Goal: Information Seeking & Learning: Learn about a topic

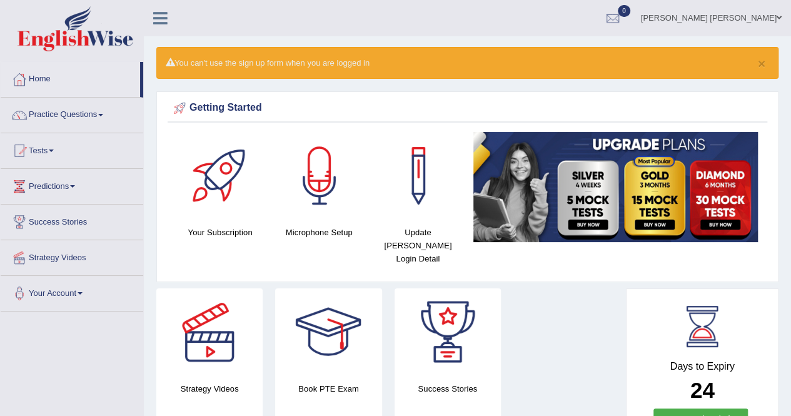
click at [47, 147] on link "Tests" at bounding box center [72, 148] width 143 height 31
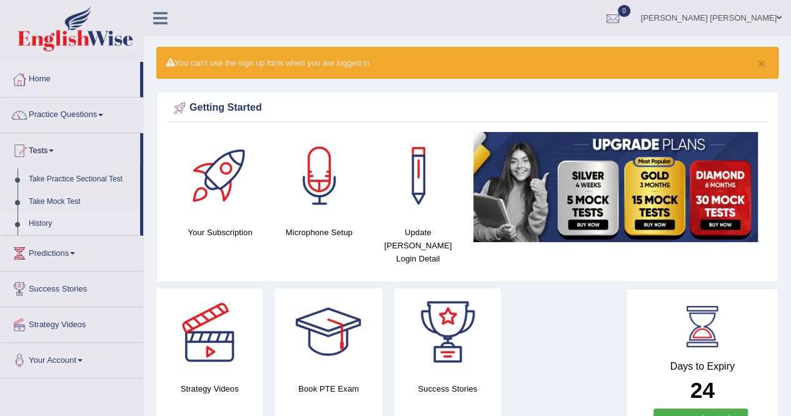
drag, startPoint x: 41, startPoint y: 213, endPoint x: 39, endPoint y: 219, distance: 6.4
click at [41, 214] on link "History" at bounding box center [81, 224] width 117 height 23
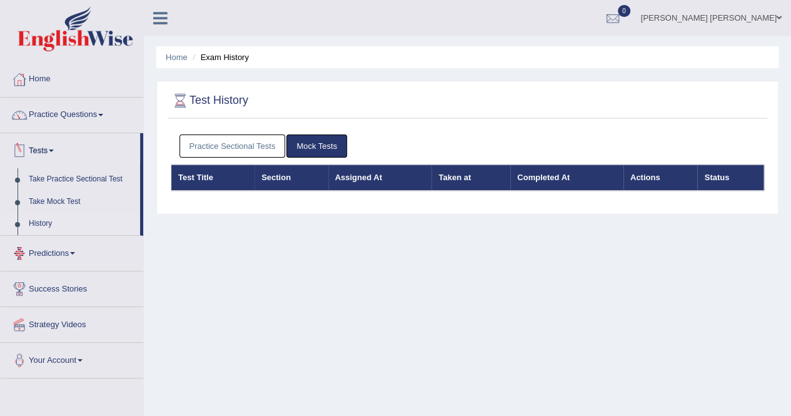
click at [35, 224] on link "History" at bounding box center [81, 224] width 117 height 23
click at [245, 147] on link "Practice Sectional Tests" at bounding box center [232, 145] width 106 height 23
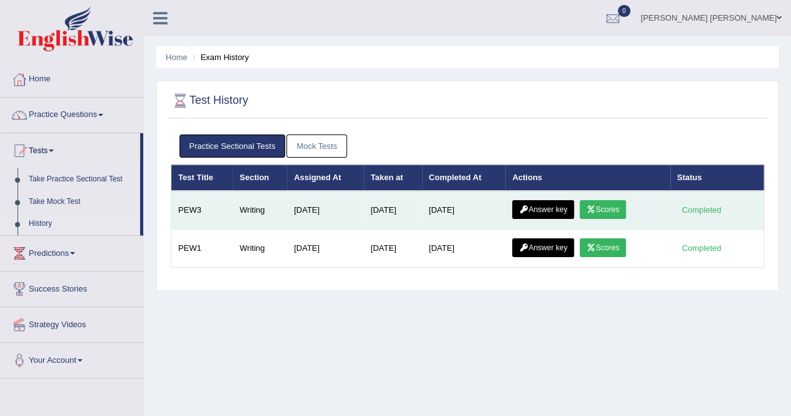
click at [596, 206] on icon at bounding box center [590, 210] width 9 height 8
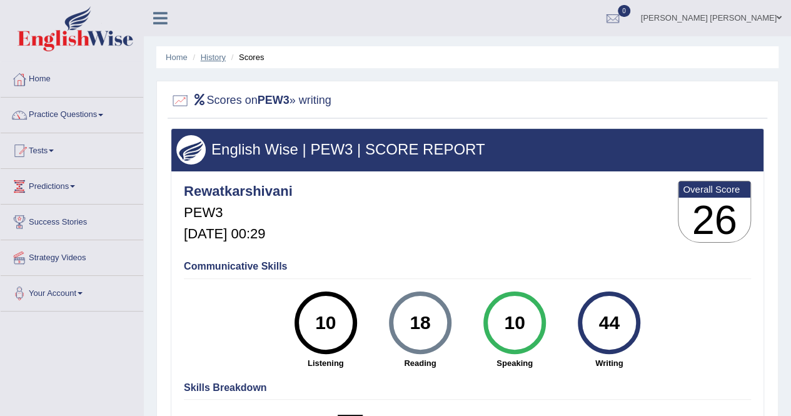
click at [210, 57] on link "History" at bounding box center [213, 57] width 25 height 9
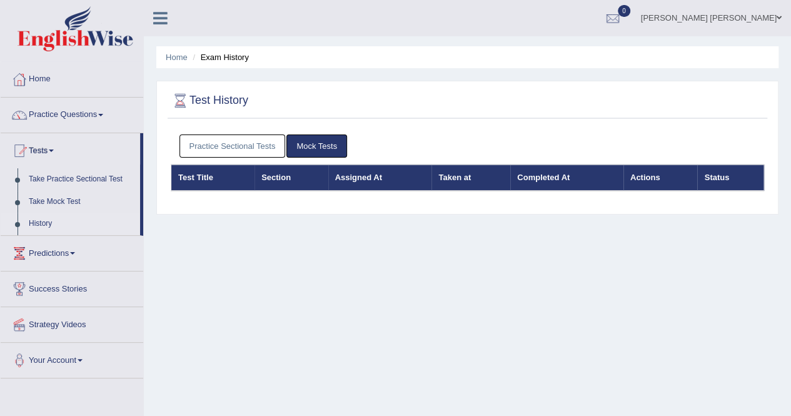
click at [211, 143] on link "Practice Sectional Tests" at bounding box center [232, 145] width 106 height 23
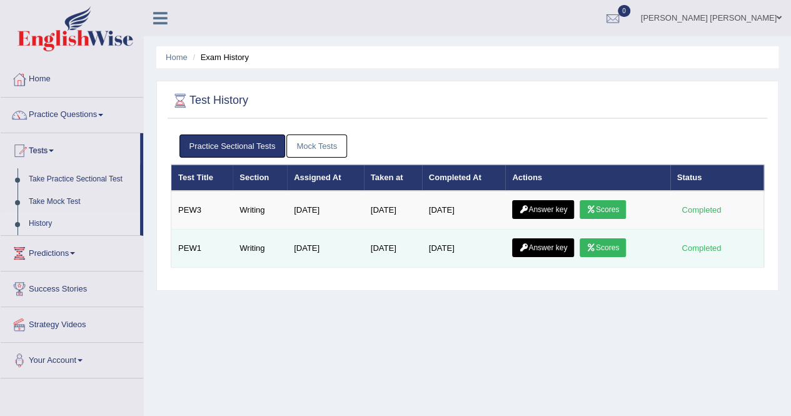
click at [606, 247] on link "Scores" at bounding box center [602, 247] width 46 height 19
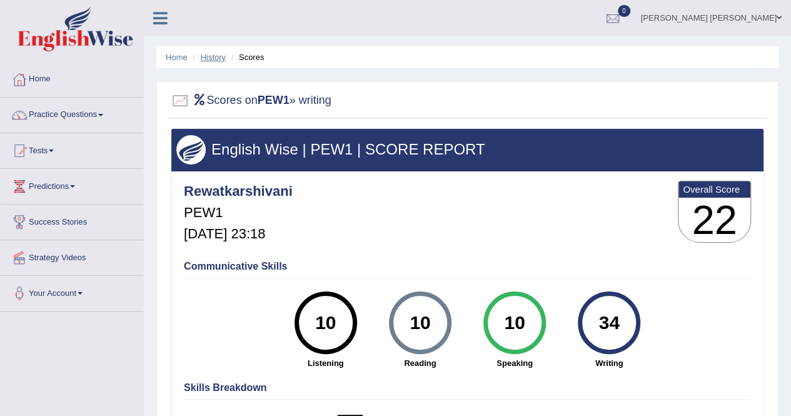
click at [211, 59] on link "History" at bounding box center [213, 57] width 25 height 9
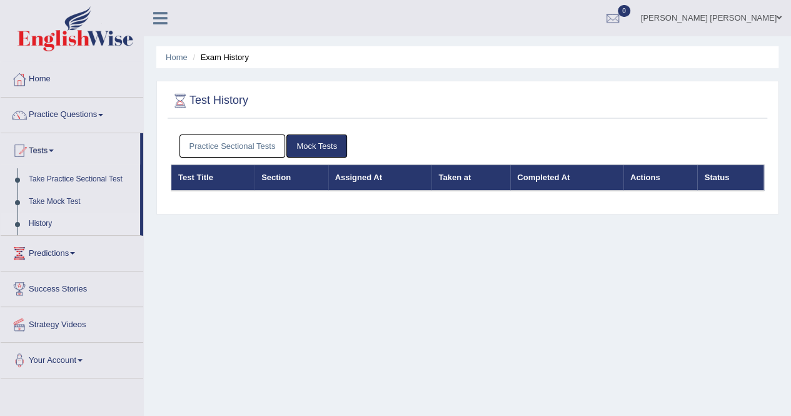
click at [230, 148] on link "Practice Sectional Tests" at bounding box center [232, 145] width 106 height 23
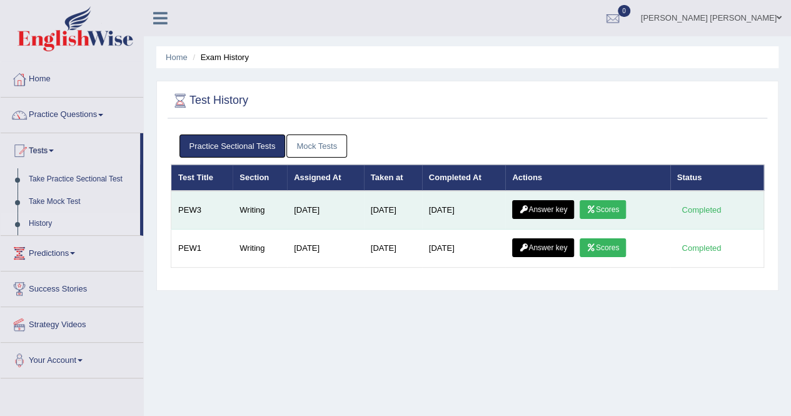
click at [613, 211] on link "Scores" at bounding box center [602, 209] width 46 height 19
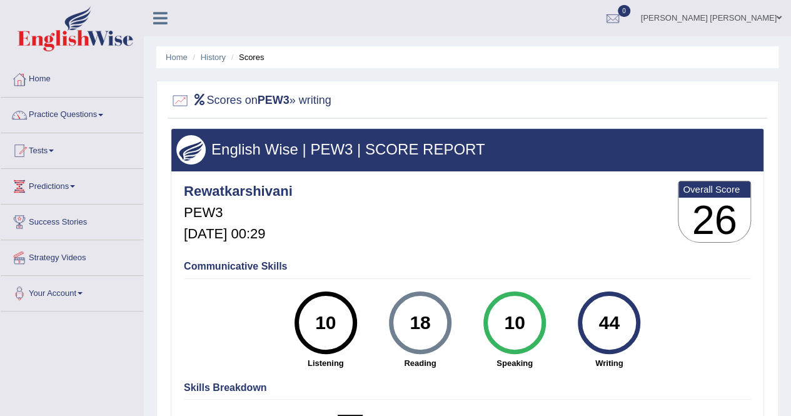
drag, startPoint x: 225, startPoint y: 216, endPoint x: 221, endPoint y: 239, distance: 23.4
click at [224, 223] on div "Rewatkarshivani PEW3 Sep 22, 2025, 00:29" at bounding box center [238, 213] width 109 height 71
click at [214, 262] on h4 "Communicative Skills" at bounding box center [467, 266] width 567 height 11
drag, startPoint x: 239, startPoint y: 201, endPoint x: 243, endPoint y: 143, distance: 58.2
click at [239, 200] on div "Rewatkarshivani PEW3 Sep 22, 2025, 00:29" at bounding box center [238, 213] width 109 height 71
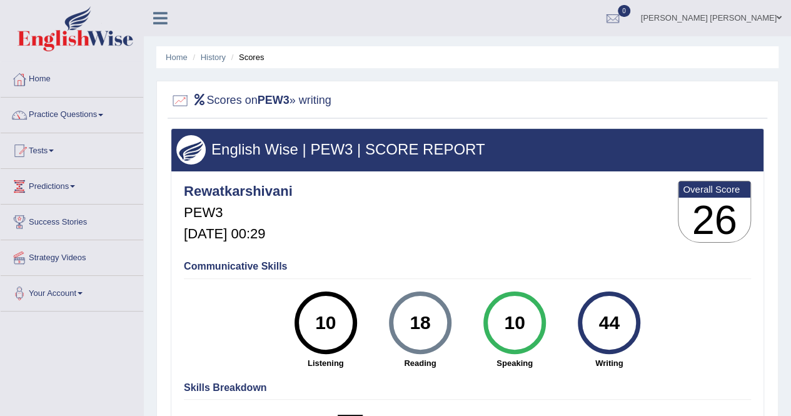
click at [278, 101] on b "PEW3" at bounding box center [274, 100] width 32 height 13
click at [711, 191] on b "Overall Score" at bounding box center [714, 189] width 63 height 11
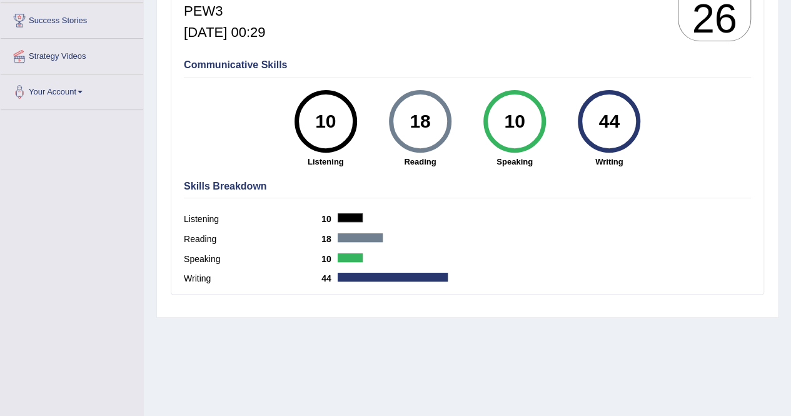
scroll to position [240, 0]
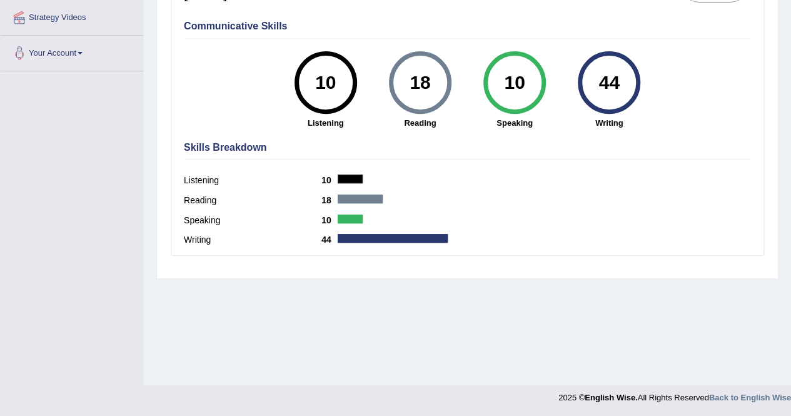
drag, startPoint x: 295, startPoint y: 256, endPoint x: 273, endPoint y: 202, distance: 58.8
click at [289, 255] on div "English Wise | PEW3 | SCORE REPORT Rewatkarshivani PEW3 Sep 22, 2025, 00:29 Ove…" at bounding box center [467, 80] width 599 height 384
drag, startPoint x: 351, startPoint y: 186, endPoint x: 311, endPoint y: 91, distance: 102.3
click at [351, 185] on div "Listening 10" at bounding box center [467, 182] width 567 height 20
click at [311, 91] on div "10" at bounding box center [326, 82] width 46 height 53
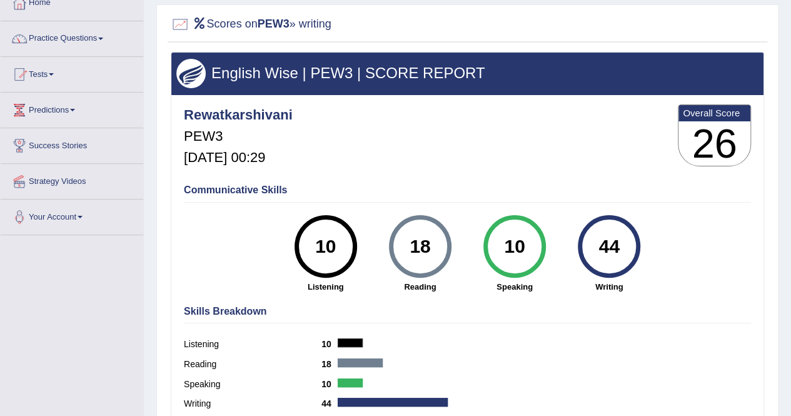
scroll to position [0, 0]
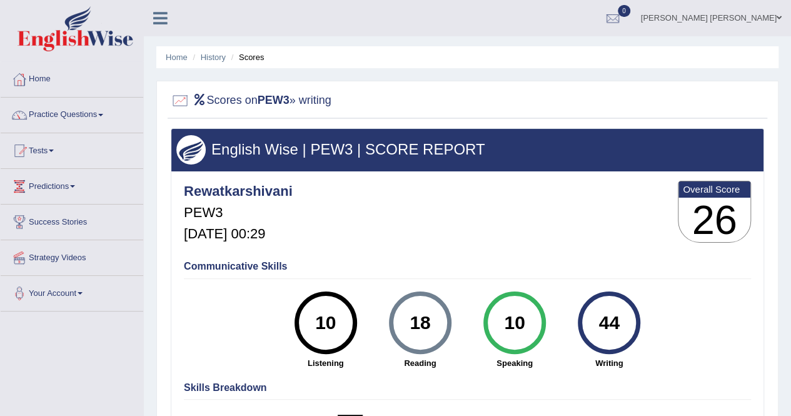
click at [230, 111] on div at bounding box center [467, 101] width 593 height 26
drag, startPoint x: 179, startPoint y: 101, endPoint x: 233, endPoint y: 135, distance: 62.9
click at [203, 115] on div "Scores on PEW3 » writing" at bounding box center [467, 103] width 599 height 31
click at [229, 155] on h3 "English Wise | PEW3 | SCORE REPORT" at bounding box center [467, 149] width 582 height 16
click at [248, 56] on li "Scores" at bounding box center [246, 57] width 36 height 12
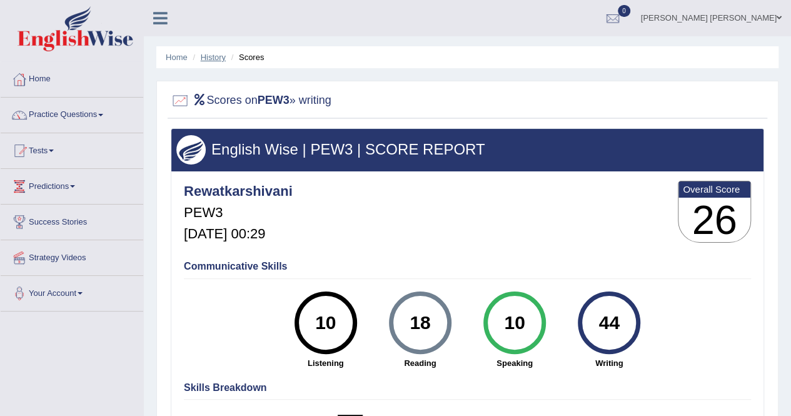
click at [221, 56] on link "History" at bounding box center [213, 57] width 25 height 9
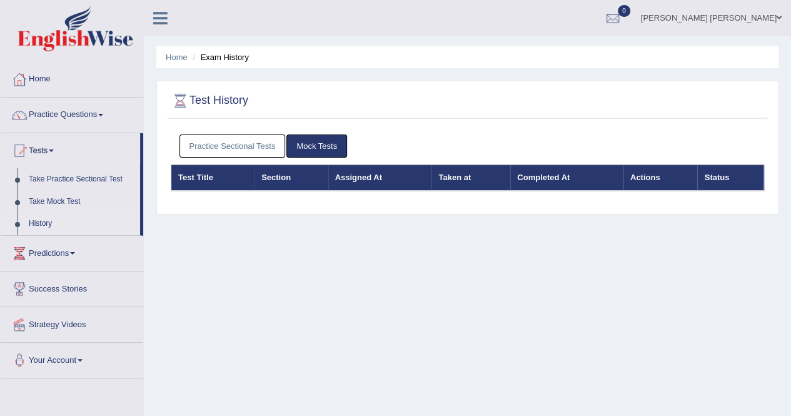
click at [239, 154] on link "Practice Sectional Tests" at bounding box center [232, 145] width 106 height 23
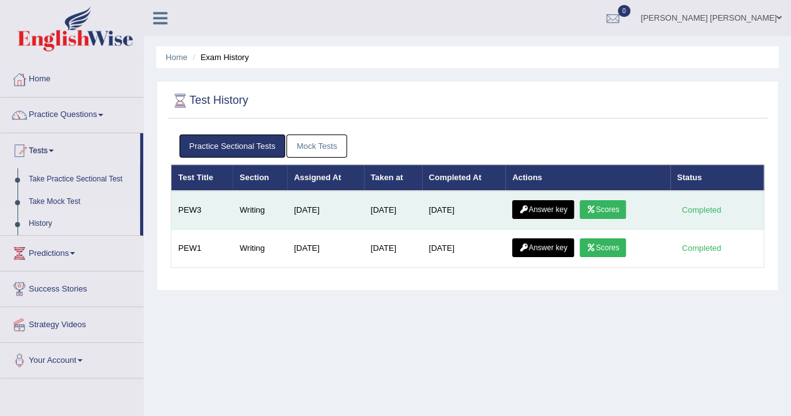
click at [554, 209] on link "Answer key" at bounding box center [543, 209] width 62 height 19
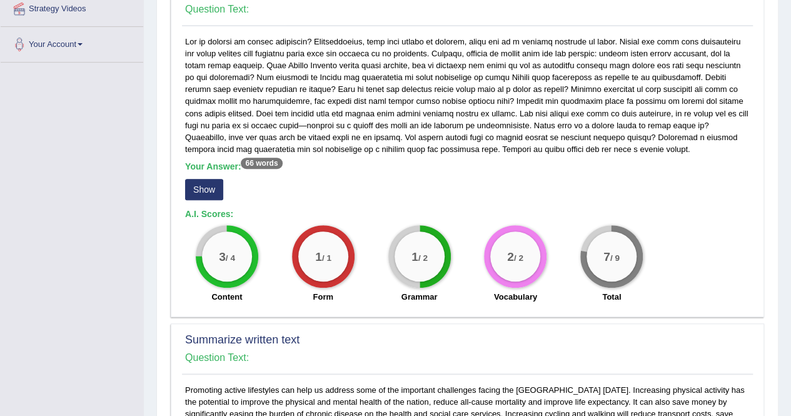
scroll to position [333, 0]
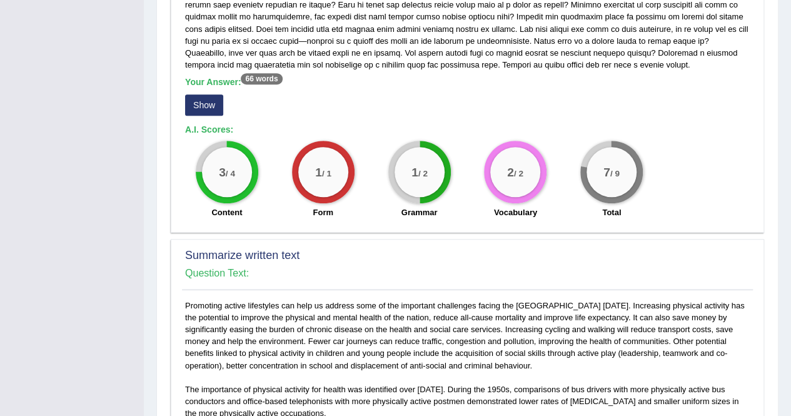
click at [205, 116] on button "Show" at bounding box center [204, 104] width 38 height 21
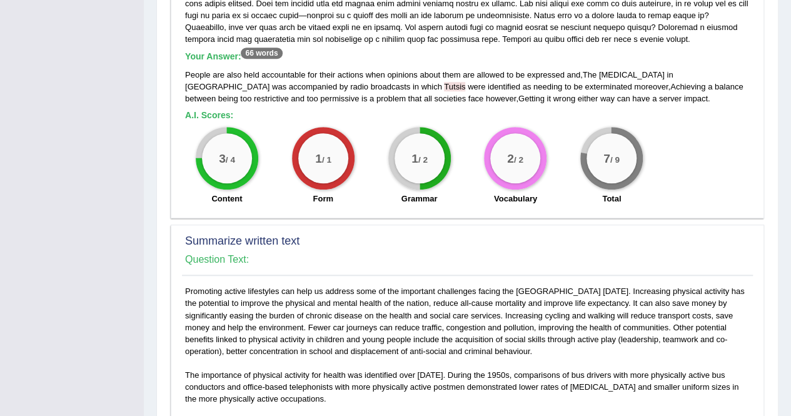
scroll to position [0, 0]
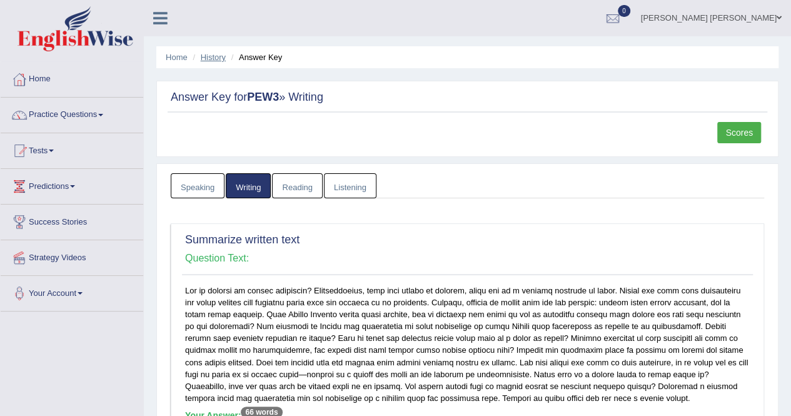
click at [216, 55] on link "History" at bounding box center [213, 57] width 25 height 9
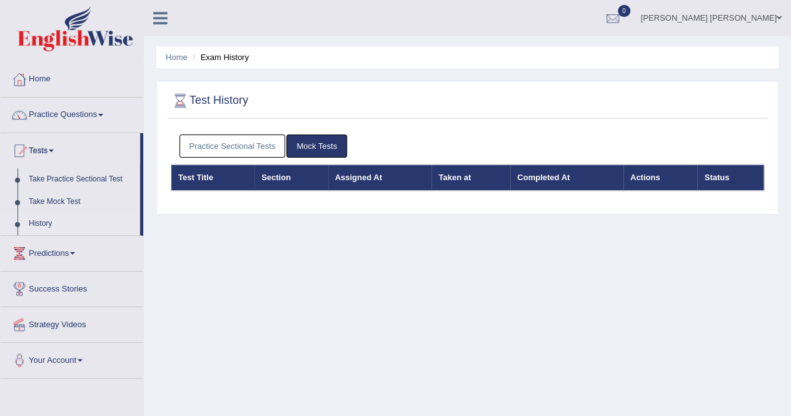
click at [170, 59] on link "Home" at bounding box center [177, 57] width 22 height 9
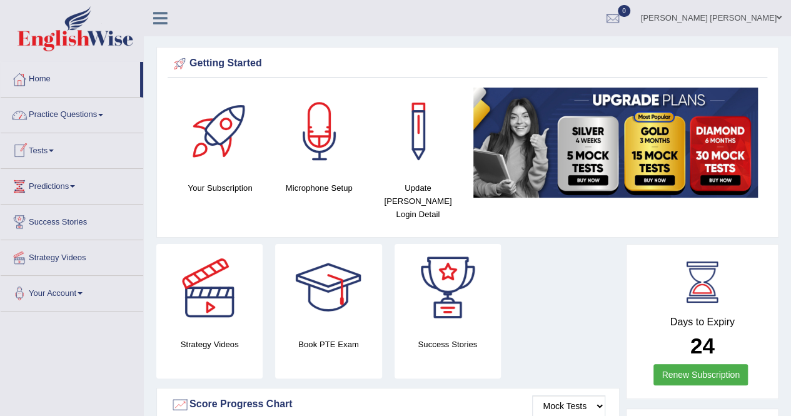
click at [49, 83] on link "Home" at bounding box center [70, 77] width 139 height 31
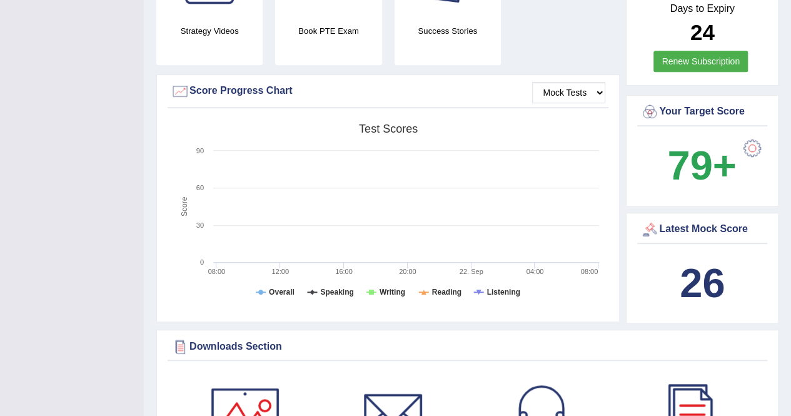
scroll to position [333, 0]
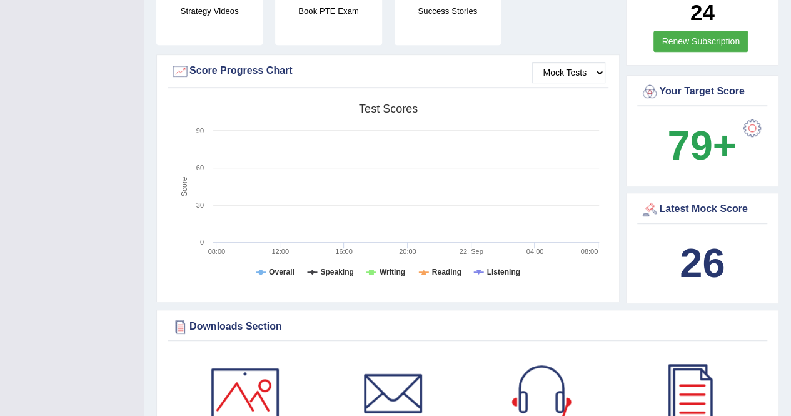
click at [718, 246] on b "26" at bounding box center [701, 263] width 45 height 46
click at [386, 268] on tspan "Writing" at bounding box center [392, 272] width 26 height 9
click at [561, 62] on select "Mock Tests" at bounding box center [568, 72] width 73 height 21
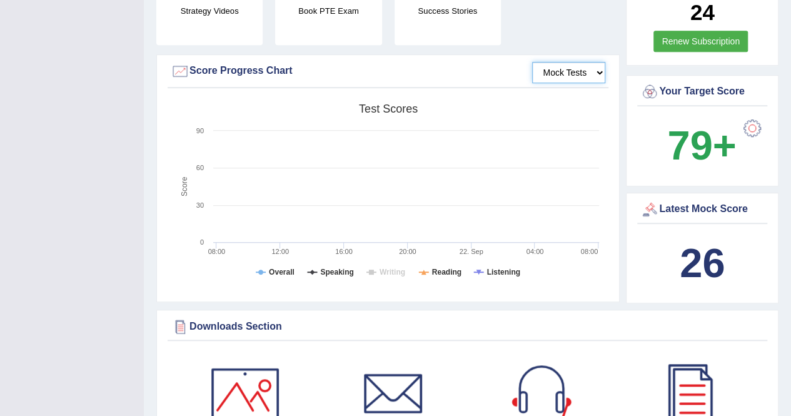
click at [533, 62] on select "Mock Tests" at bounding box center [568, 72] width 73 height 21
drag, startPoint x: 703, startPoint y: 224, endPoint x: 573, endPoint y: 231, distance: 130.2
click at [703, 240] on b "26" at bounding box center [701, 263] width 45 height 46
click at [385, 268] on tspan "Writing" at bounding box center [392, 272] width 26 height 9
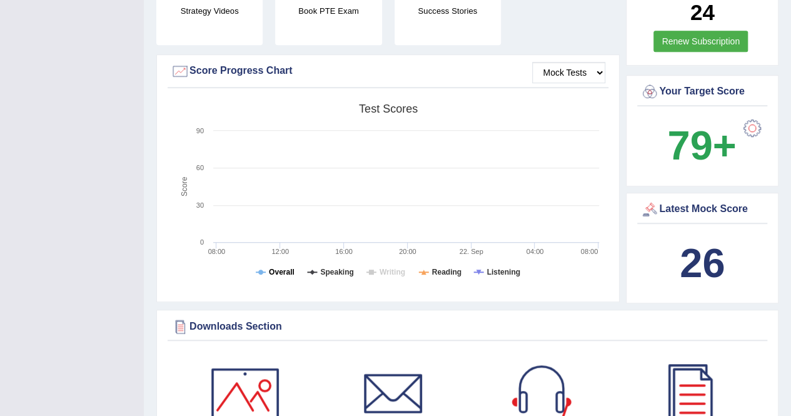
drag, startPoint x: 280, startPoint y: 258, endPoint x: 293, endPoint y: 263, distance: 14.0
click at [279, 268] on tspan "Overall" at bounding box center [282, 272] width 26 height 9
click at [339, 268] on tspan "Speaking" at bounding box center [336, 272] width 33 height 9
click at [387, 268] on tspan "Writing" at bounding box center [392, 272] width 26 height 9
click at [435, 268] on tspan "Reading" at bounding box center [446, 272] width 29 height 9
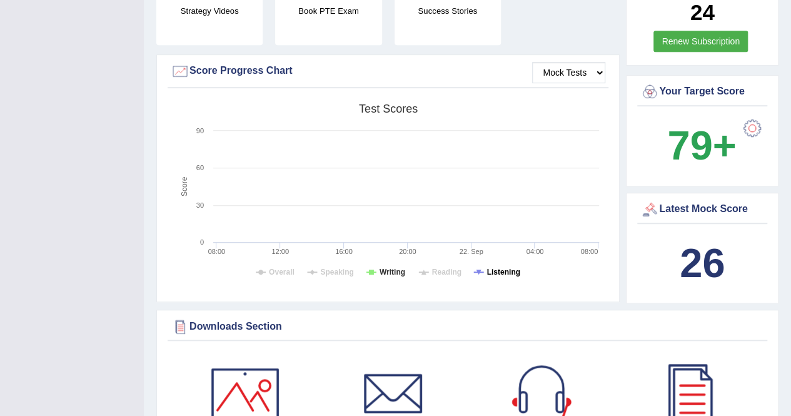
drag, startPoint x: 495, startPoint y: 260, endPoint x: 420, endPoint y: 269, distance: 75.6
click at [493, 268] on tspan "Listening" at bounding box center [503, 272] width 33 height 9
drag, startPoint x: 389, startPoint y: 262, endPoint x: 404, endPoint y: 265, distance: 15.3
click at [390, 268] on tspan "Writing" at bounding box center [392, 272] width 26 height 9
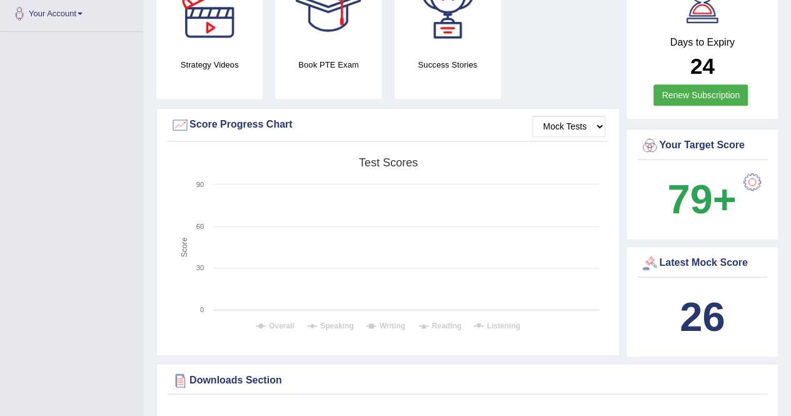
scroll to position [250, 0]
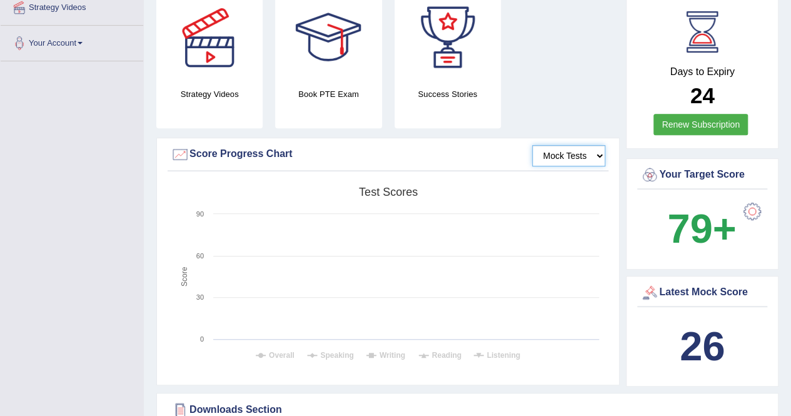
click at [576, 145] on select "Mock Tests" at bounding box center [568, 155] width 73 height 21
click at [533, 145] on select "Mock Tests" at bounding box center [568, 155] width 73 height 21
click at [534, 268] on rect at bounding box center [388, 278] width 434 height 194
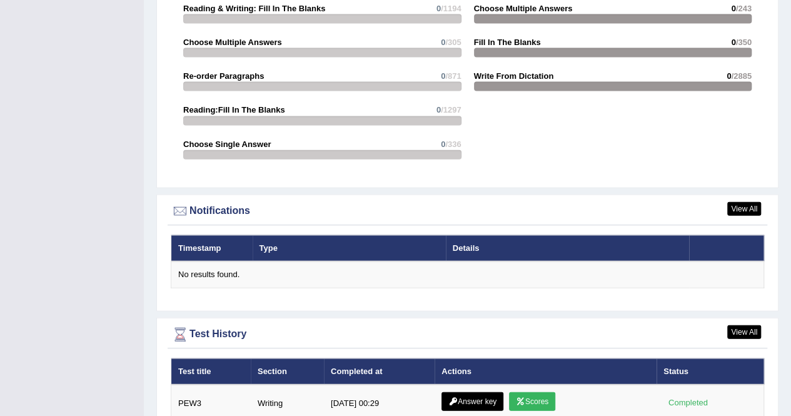
scroll to position [1425, 0]
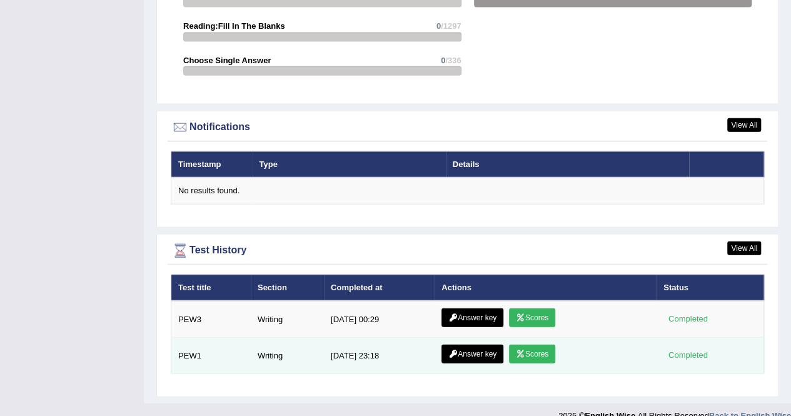
click at [478, 344] on link "Answer key" at bounding box center [472, 353] width 62 height 19
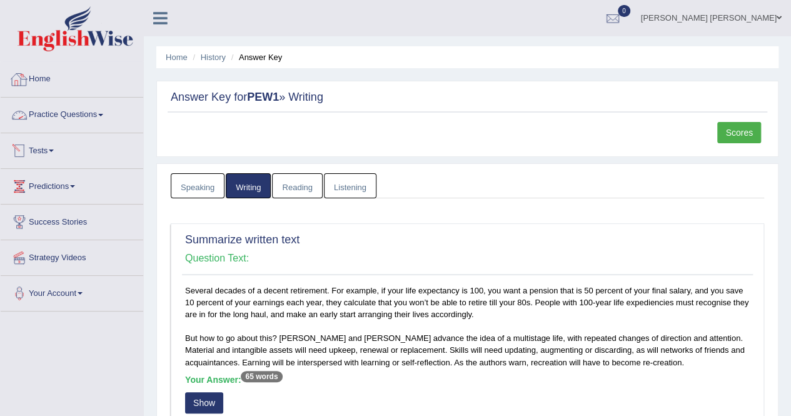
click at [49, 83] on link "Home" at bounding box center [72, 77] width 143 height 31
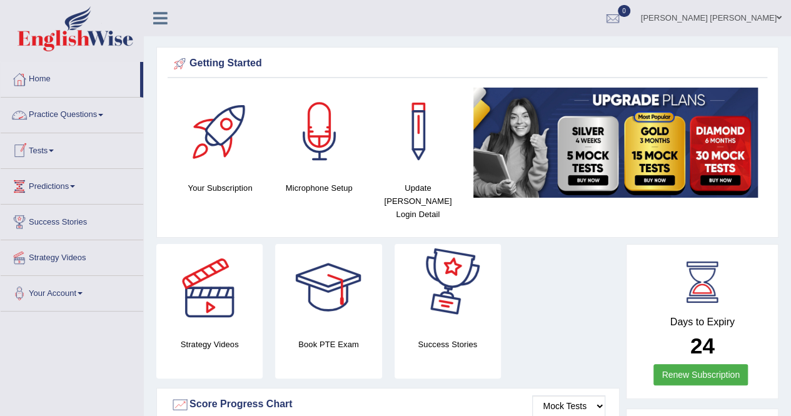
click at [33, 153] on link "Tests" at bounding box center [72, 148] width 143 height 31
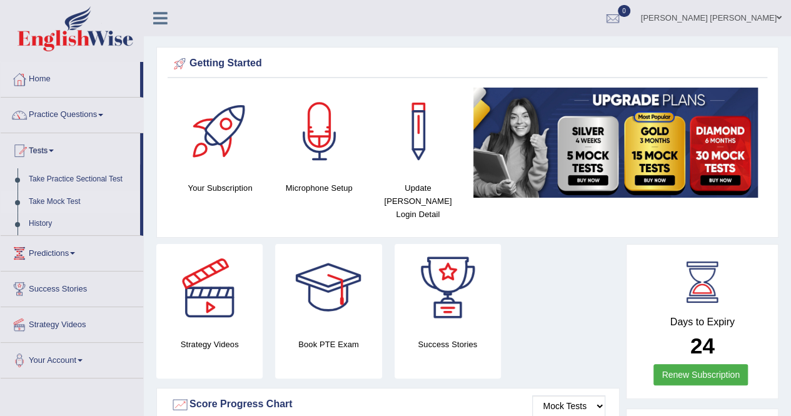
click at [43, 202] on link "Take Mock Test" at bounding box center [81, 202] width 117 height 23
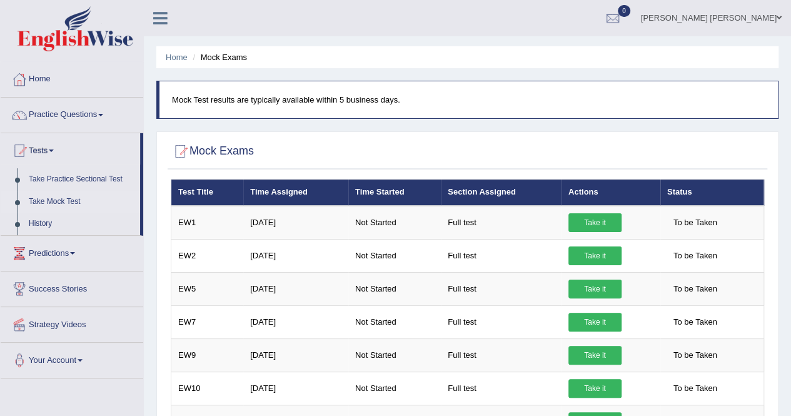
click at [63, 202] on link "Take Mock Test" at bounding box center [81, 202] width 117 height 23
click at [47, 113] on link "Practice Questions" at bounding box center [72, 113] width 143 height 31
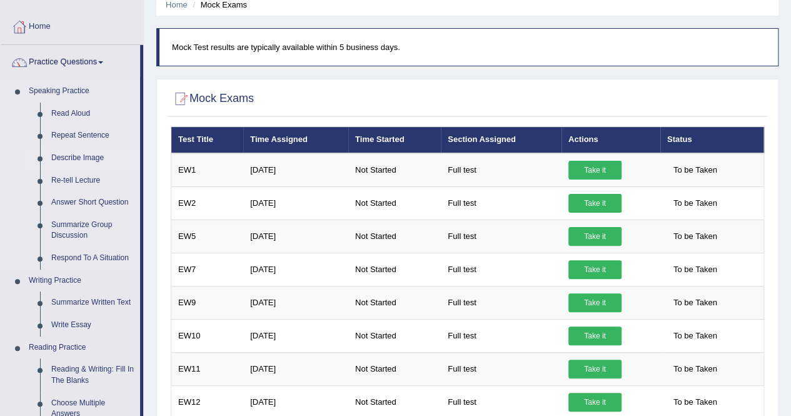
scroll to position [83, 0]
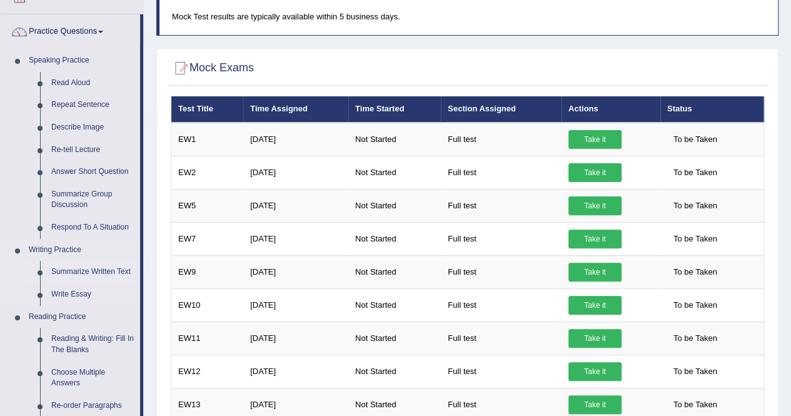
click at [86, 271] on link "Summarize Written Text" at bounding box center [93, 272] width 94 height 23
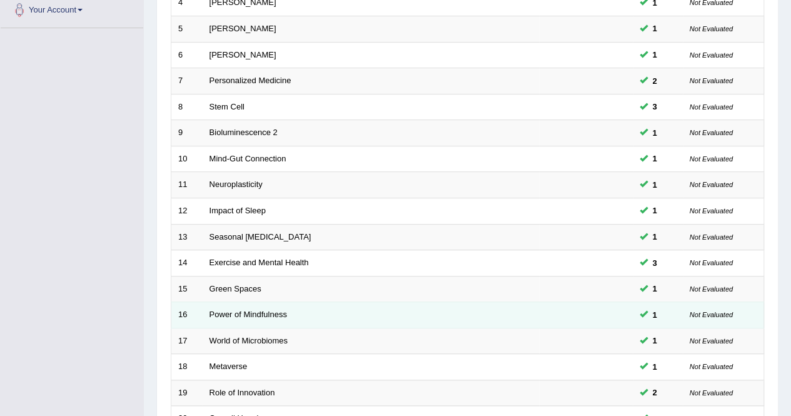
scroll to position [406, 0]
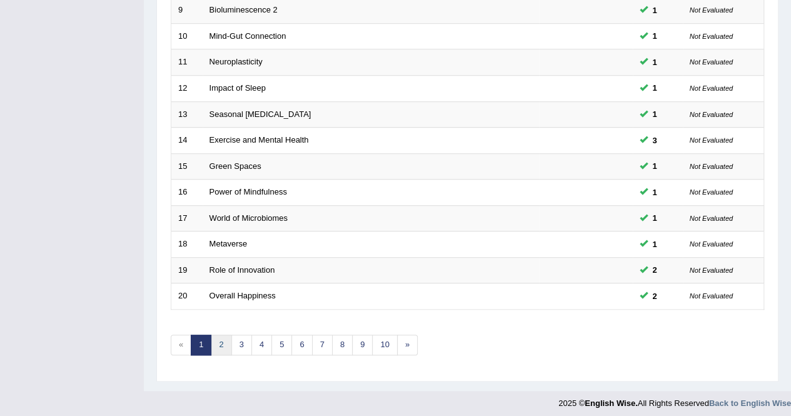
click at [221, 339] on link "2" at bounding box center [221, 344] width 21 height 21
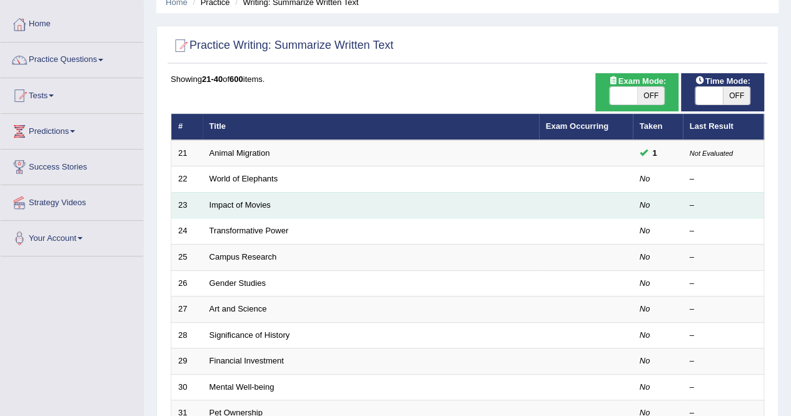
scroll to position [83, 0]
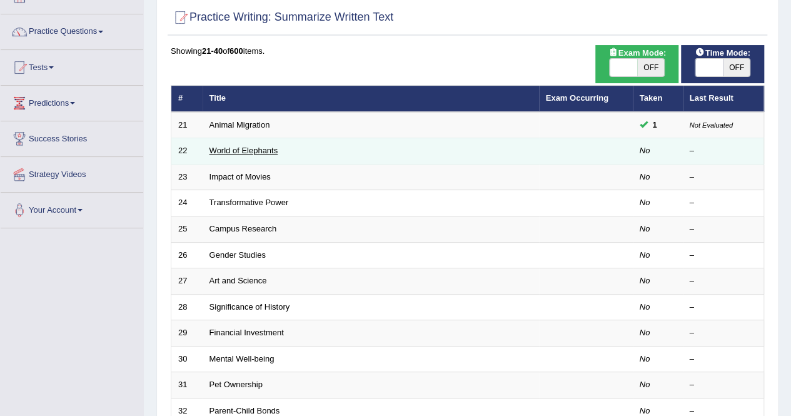
click at [228, 153] on link "World of Elephants" at bounding box center [243, 150] width 69 height 9
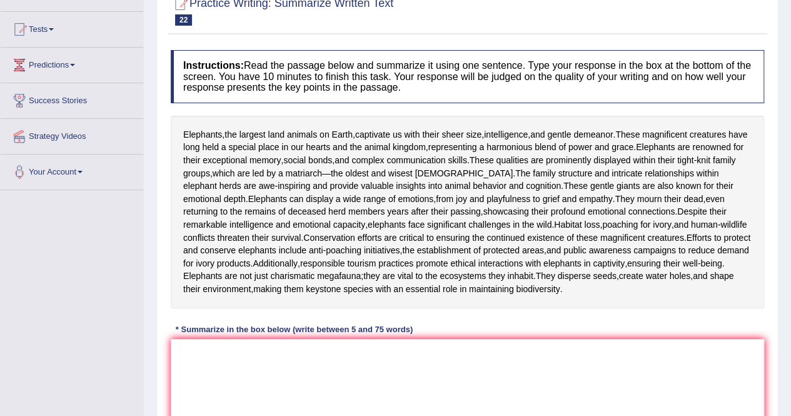
scroll to position [250, 0]
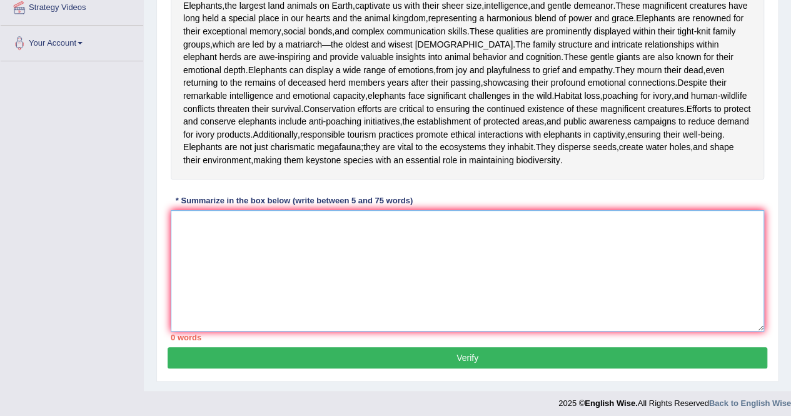
click at [356, 264] on textarea at bounding box center [467, 270] width 593 height 121
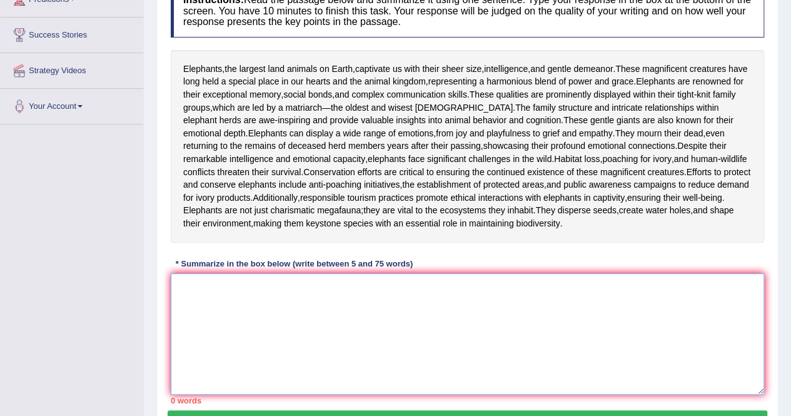
scroll to position [166, 0]
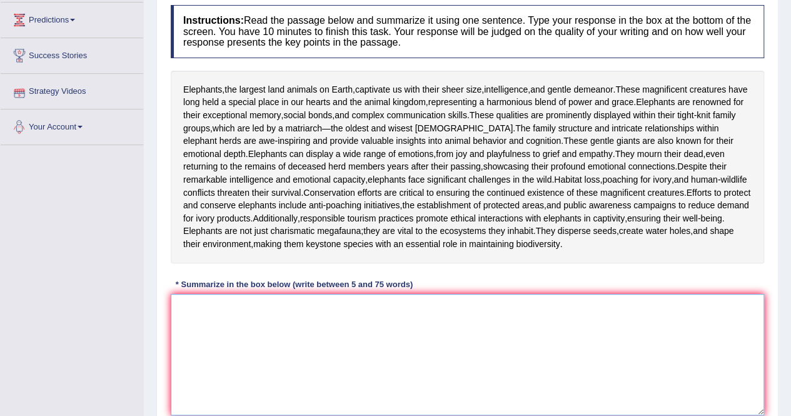
click at [209, 319] on textarea at bounding box center [467, 354] width 593 height 121
paste textarea "Elephants, the largest land animals on Earth, captivate us with their sheer siz…"
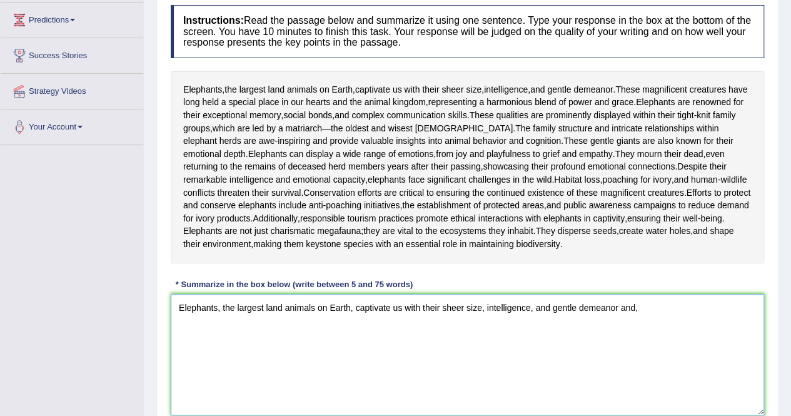
paste textarea "They mourn their dead, even returning to the remains of deceased herd members y…"
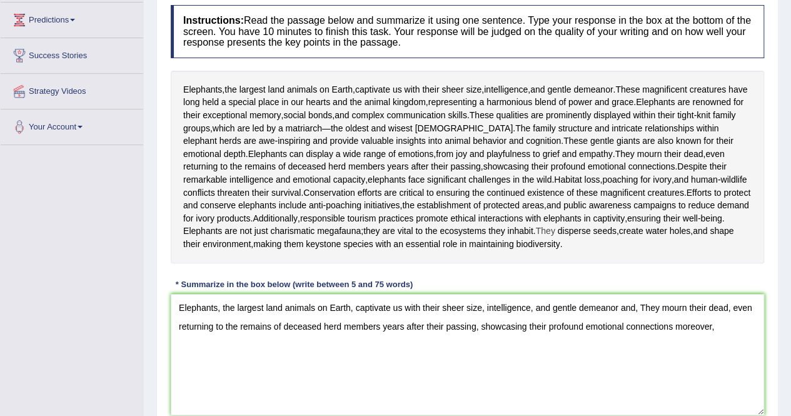
drag, startPoint x: 601, startPoint y: 242, endPoint x: 617, endPoint y: 241, distance: 15.6
click at [629, 258] on div "Elephants , the largest land animals on Earth , captivate us with their sheer s…" at bounding box center [467, 167] width 593 height 193
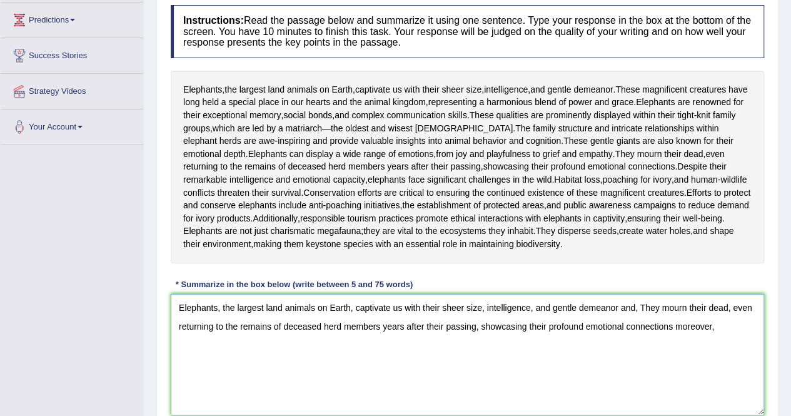
click at [729, 346] on textarea "Elephants, the largest land animals on Earth, captivate us with their sheer siz…" at bounding box center [467, 354] width 593 height 121
paste textarea "They disperse seeds, create water holes, and shape their environment, making th…"
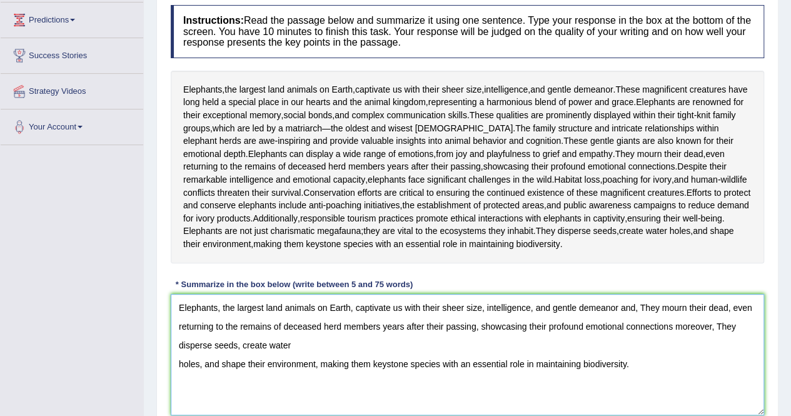
click at [179, 376] on textarea "Elephants, the largest land animals on Earth, captivate us with their sheer siz…" at bounding box center [467, 354] width 593 height 121
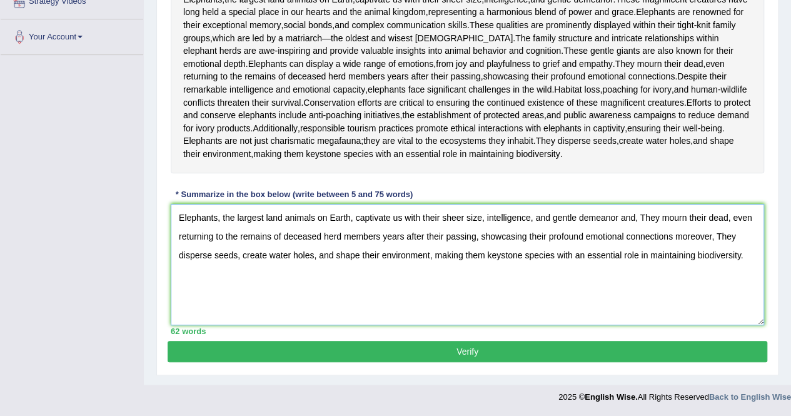
type textarea "Elephants, the largest land animals on Earth, captivate us with their sheer siz…"
click at [448, 356] on button "Verify" at bounding box center [467, 351] width 599 height 21
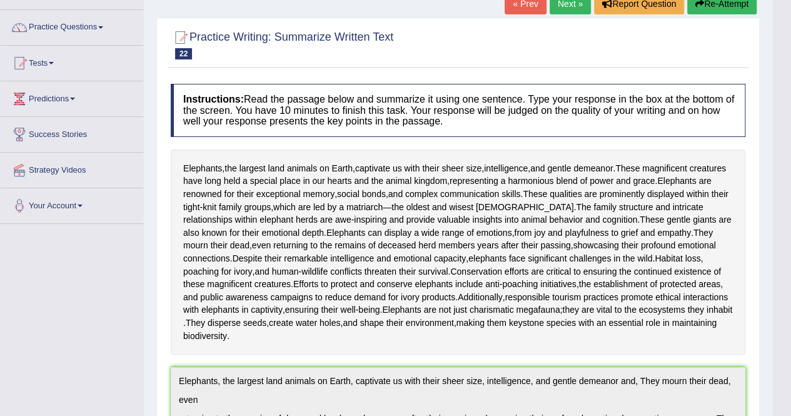
scroll to position [0, 0]
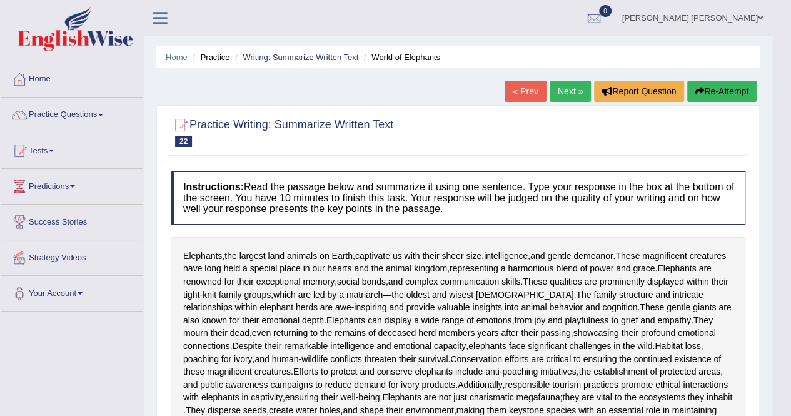
click at [554, 91] on link "Next »" at bounding box center [569, 91] width 41 height 21
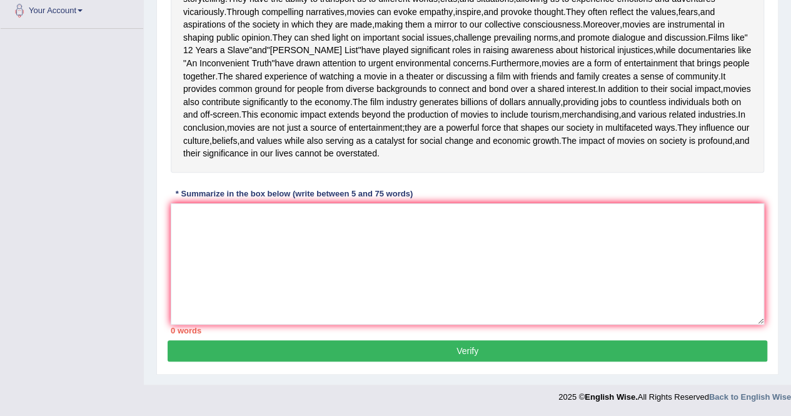
scroll to position [383, 0]
click at [253, 226] on textarea at bounding box center [467, 263] width 593 height 121
paste textarea "Movies have always held a special place in our society, shaping our culture, in…"
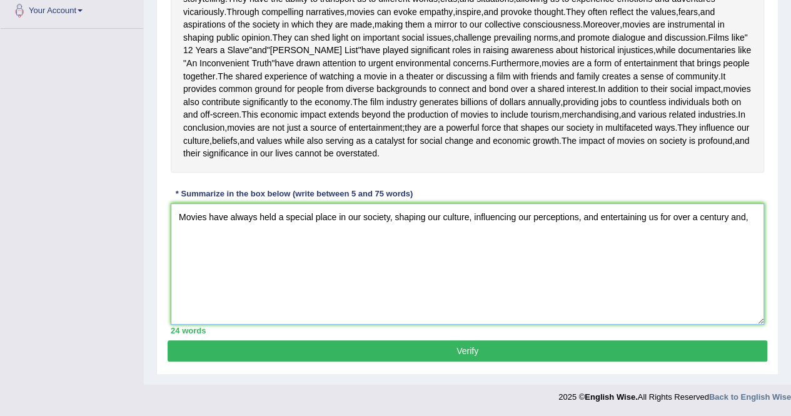
paste textarea "They have the ability to transport us to different worlds, eras, and situations…"
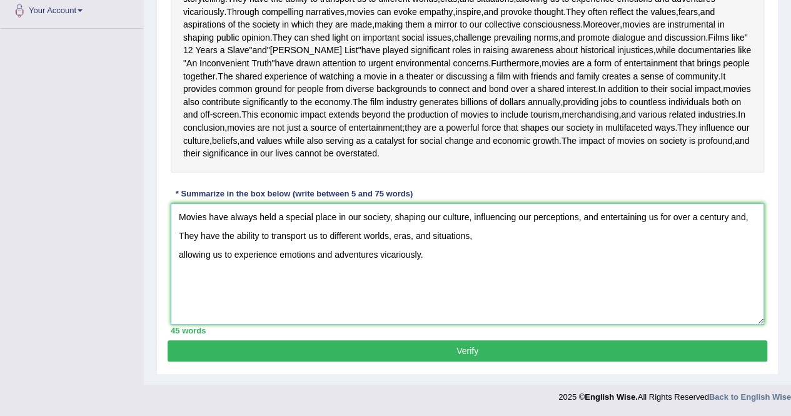
click at [178, 262] on textarea "Movies have always held a special place in our society, shaping our culture, in…" at bounding box center [467, 263] width 593 height 121
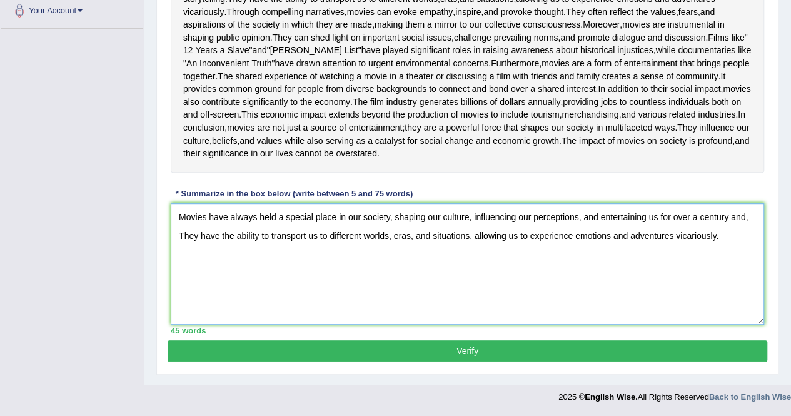
click at [726, 233] on textarea "Movies have always held a special place in our society, shaping our culture, in…" at bounding box center [467, 263] width 593 height 121
paste textarea "The film industry generates billions of dollars annually, providing jobs to cou…"
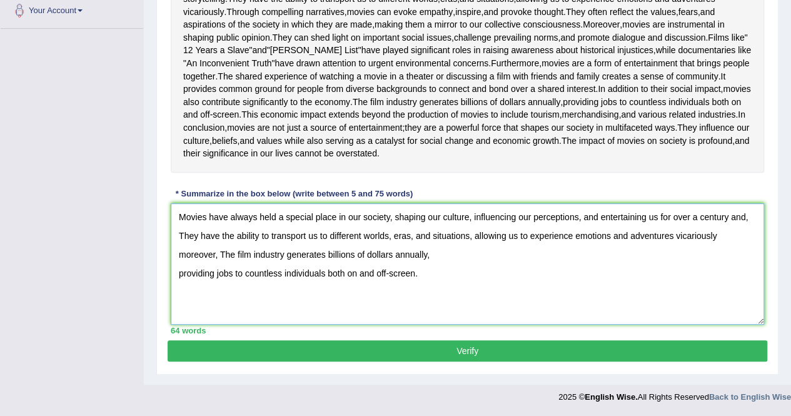
drag, startPoint x: 178, startPoint y: 276, endPoint x: 296, endPoint y: 276, distance: 118.8
click at [180, 276] on textarea "Movies have always held a special place in our society, shaping our culture, in…" at bounding box center [467, 263] width 593 height 121
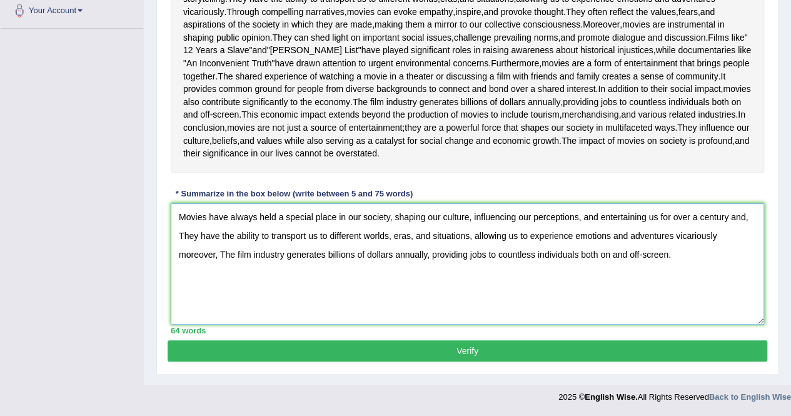
click at [691, 259] on textarea "Movies have always held a special place in our society, shaping our culture, in…" at bounding box center [467, 263] width 593 height 121
paste textarea "The impact of movies on society is profound, and their significance in our live…"
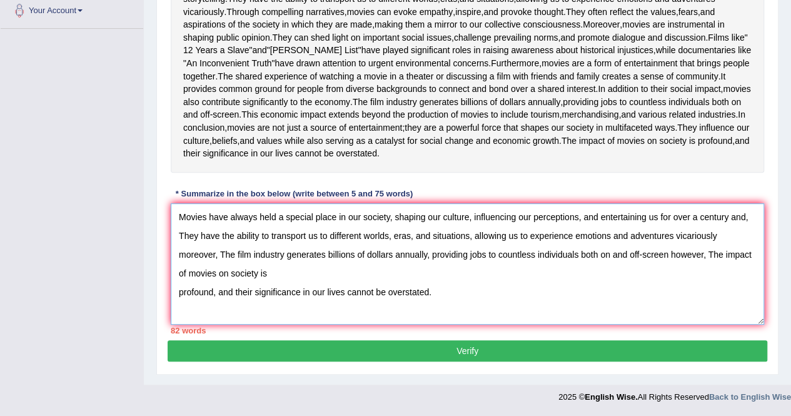
click at [176, 293] on textarea "Movies have always held a special place in our society, shaping our culture, in…" at bounding box center [467, 263] width 593 height 121
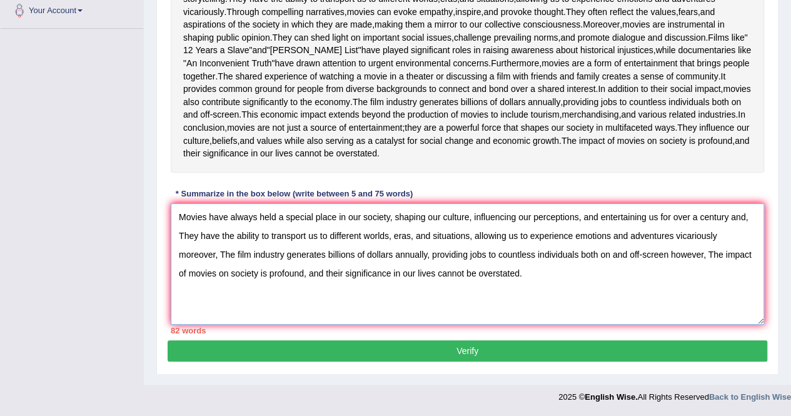
drag, startPoint x: 176, startPoint y: 236, endPoint x: 212, endPoint y: 234, distance: 35.7
click at [212, 234] on textarea "Movies have always held a special place in our society, shaping our culture, in…" at bounding box center [467, 263] width 593 height 121
click at [521, 271] on textarea "Movies have always held a special place in our society, shaping our culture, in…" at bounding box center [467, 263] width 593 height 121
drag, startPoint x: 710, startPoint y: 255, endPoint x: 414, endPoint y: 284, distance: 297.1
click at [414, 284] on textarea "Movies have always held a special place in our society, shaping our culture, in…" at bounding box center [467, 263] width 593 height 121
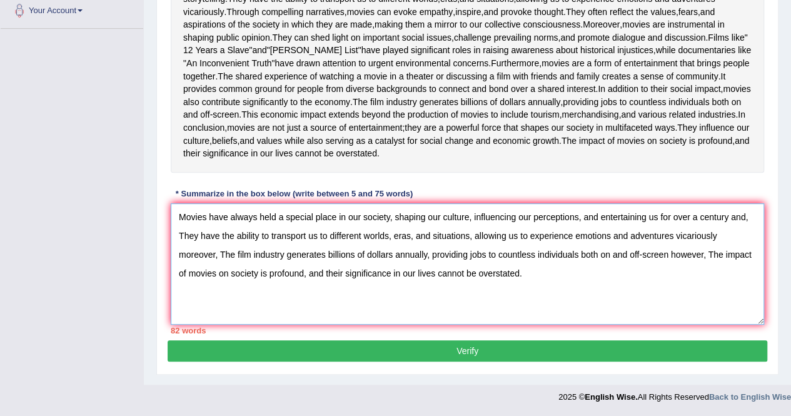
drag, startPoint x: 458, startPoint y: 302, endPoint x: 407, endPoint y: 300, distance: 51.3
click at [456, 302] on textarea "Movies have always held a special place in our society, shaping our culture, in…" at bounding box center [467, 263] width 593 height 121
drag, startPoint x: 308, startPoint y: 274, endPoint x: 518, endPoint y: 272, distance: 210.0
click at [518, 272] on textarea "Movies have always held a special place in our society, shaping our culture, in…" at bounding box center [467, 263] width 593 height 121
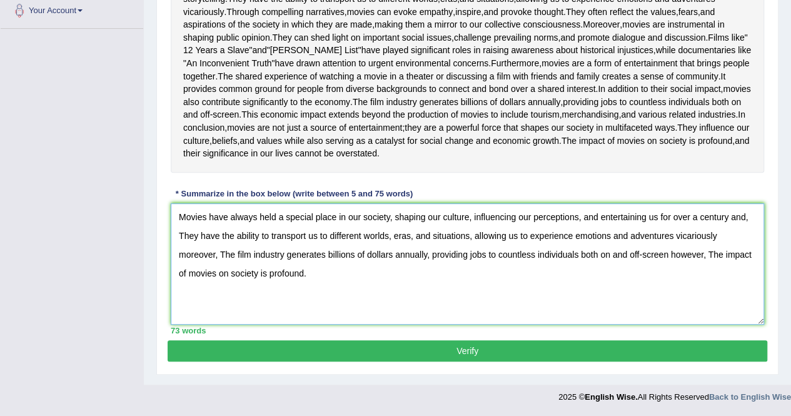
type textarea "Movies have always held a special place in our society, shaping our culture, in…"
click at [490, 356] on button "Verify" at bounding box center [467, 350] width 599 height 21
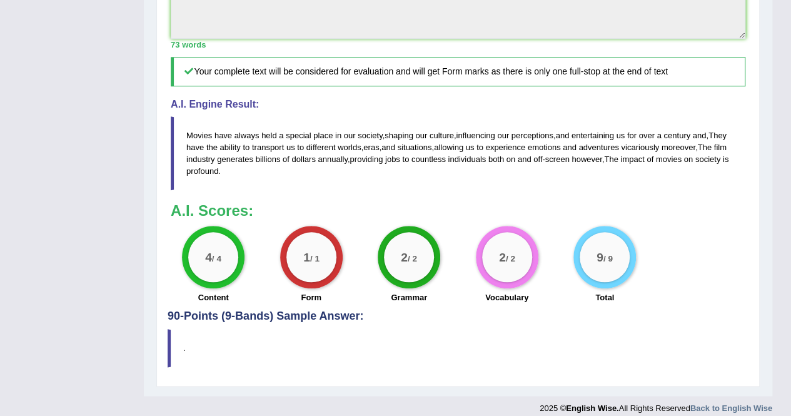
scroll to position [411, 0]
